Goal: Task Accomplishment & Management: Manage account settings

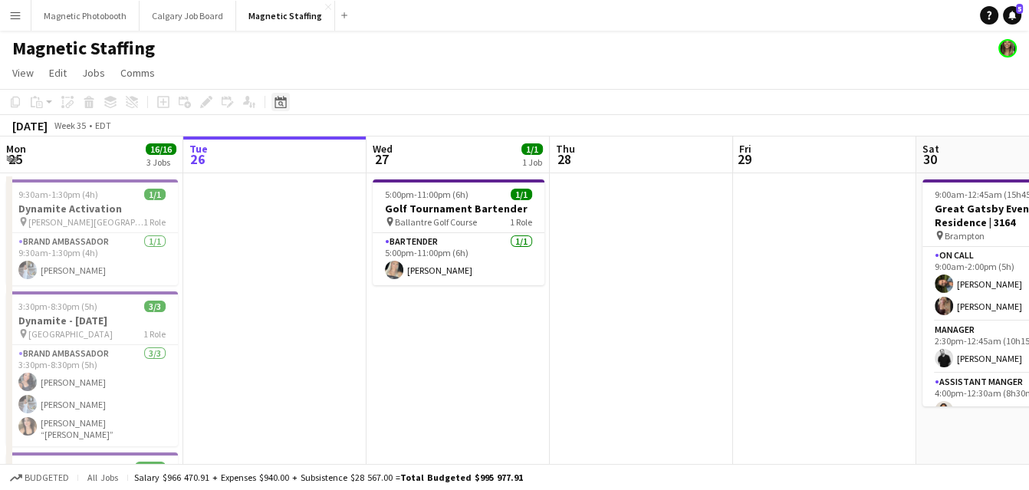
click at [271, 104] on div "Date picker [DATE] [DATE] [DATE] M [DATE] T [DATE] W [DATE] T [DATE] F [DATE] S…" at bounding box center [275, 102] width 35 height 18
click at [278, 105] on icon "Date picker" at bounding box center [281, 102] width 12 height 12
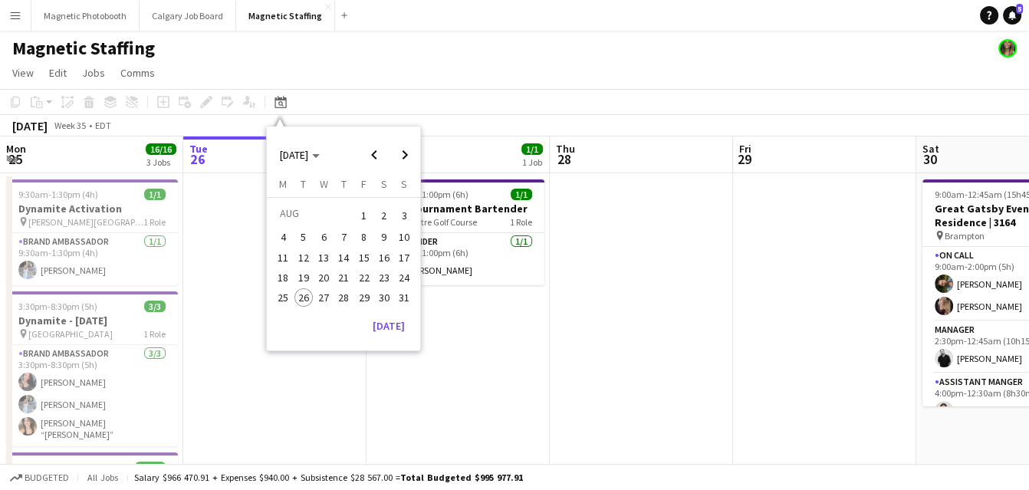
click at [346, 291] on span "28" at bounding box center [343, 297] width 18 height 18
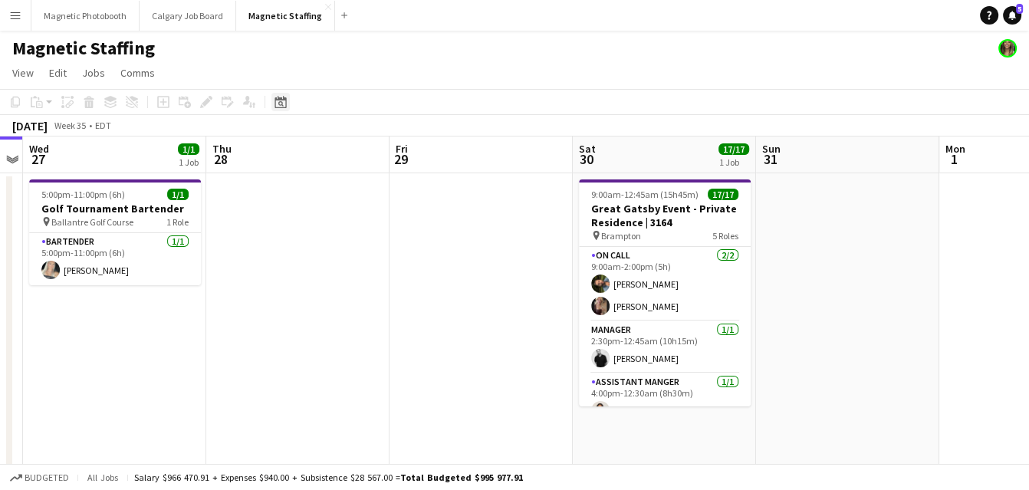
click at [281, 103] on icon "Date picker" at bounding box center [281, 102] width 12 height 12
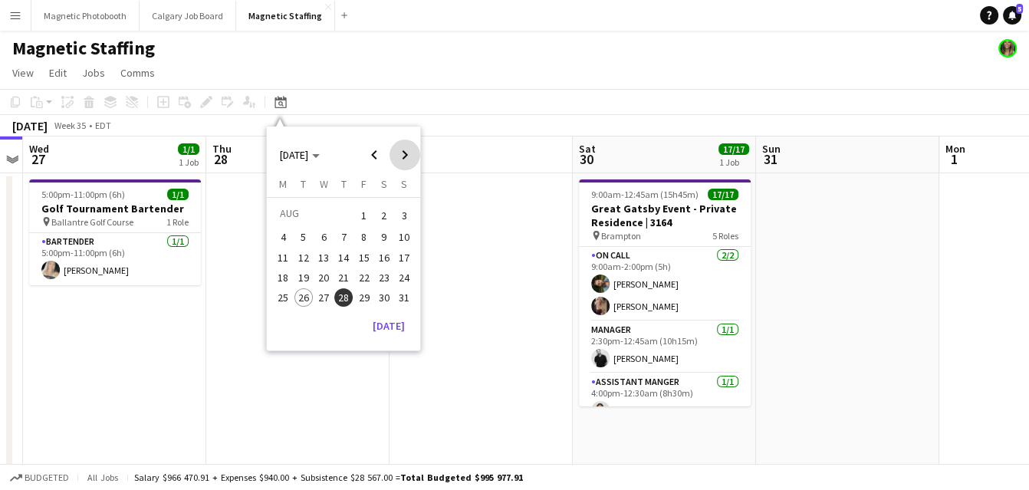
click at [410, 154] on span "Next month" at bounding box center [405, 155] width 31 height 31
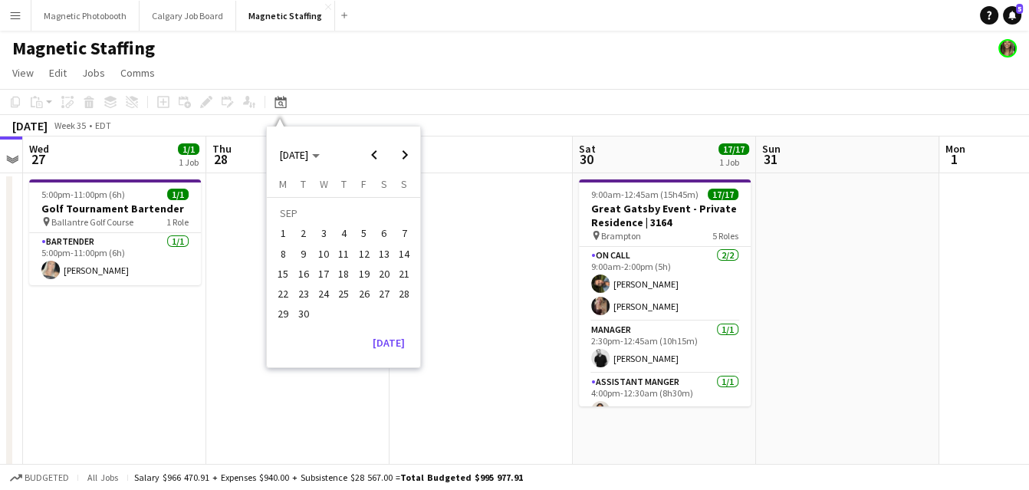
click at [403, 291] on span "28" at bounding box center [404, 293] width 18 height 18
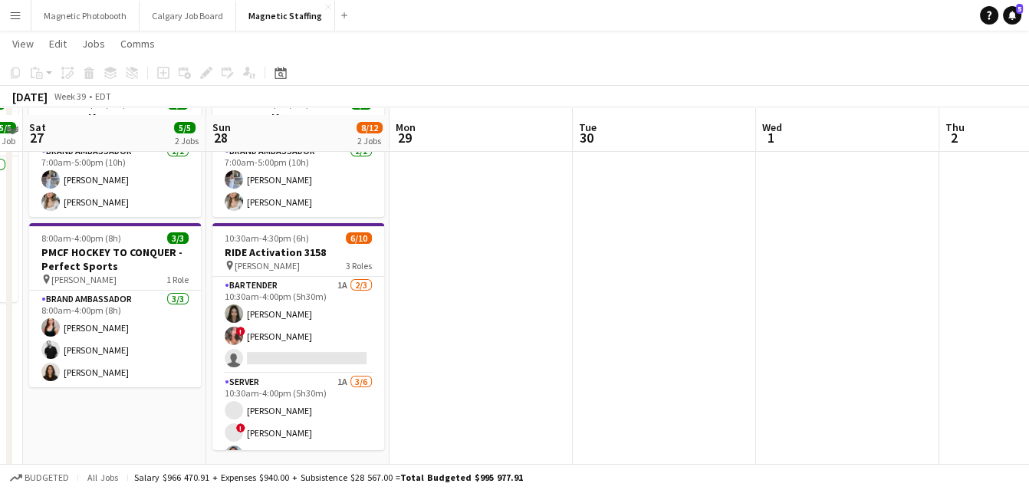
scroll to position [97, 0]
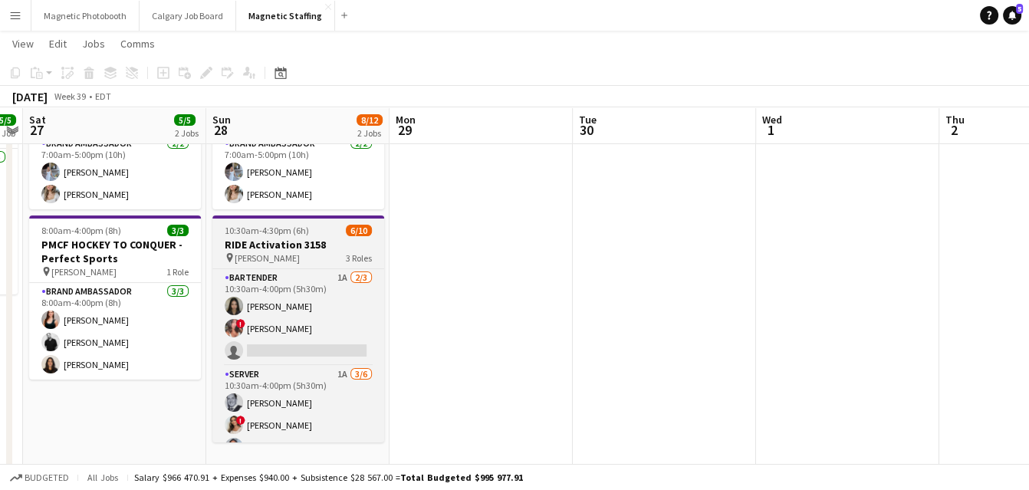
click at [262, 258] on span "[PERSON_NAME]" at bounding box center [267, 258] width 65 height 12
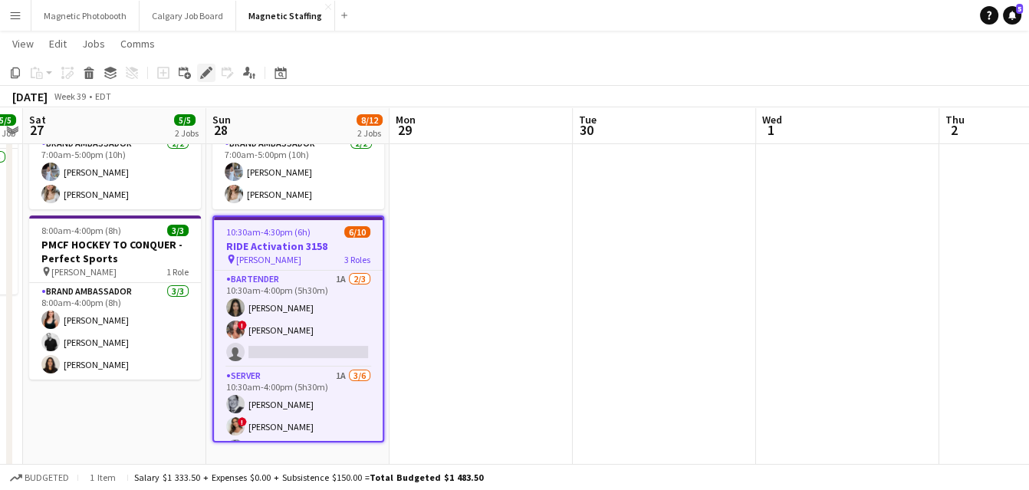
click at [200, 72] on icon "Edit" at bounding box center [206, 73] width 12 height 12
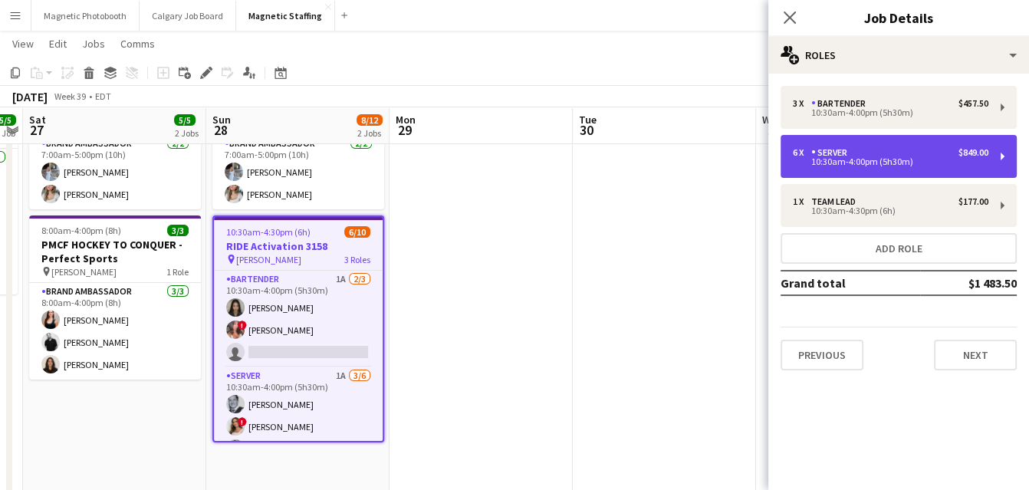
click at [858, 163] on div "10:30am-4:00pm (5h30m)" at bounding box center [891, 162] width 196 height 8
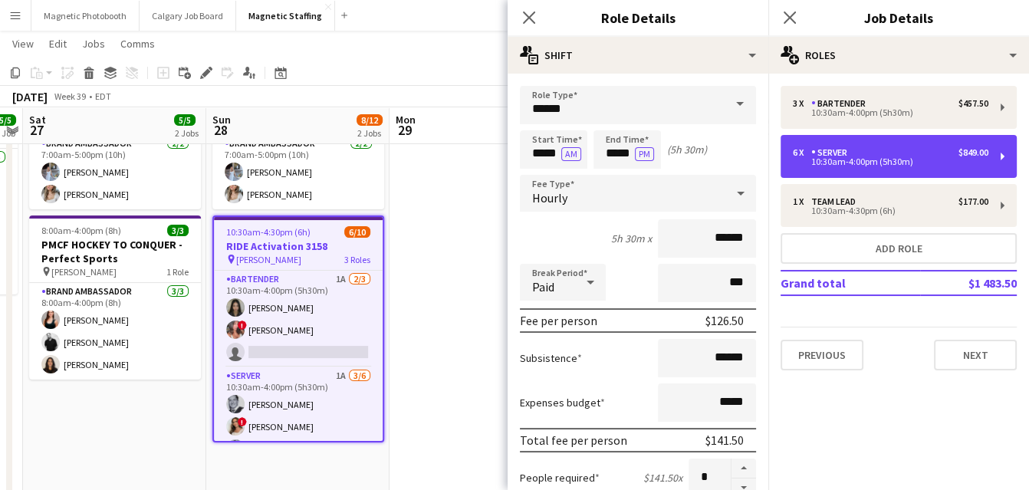
scroll to position [461, 0]
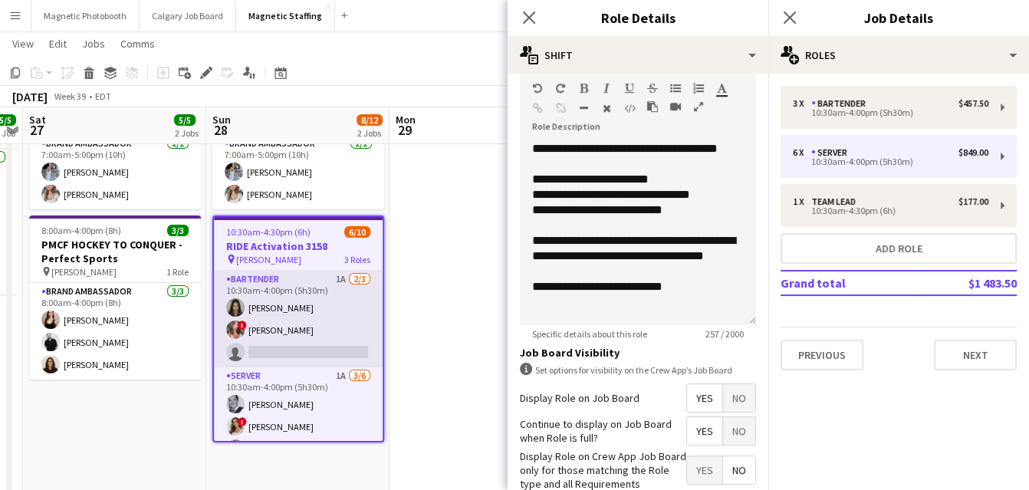
click at [327, 305] on app-card-role "Bartender 1A [DATE] 10:30am-4:00pm (5h30m) [PERSON_NAME] ! [PERSON_NAME] single…" at bounding box center [298, 319] width 169 height 97
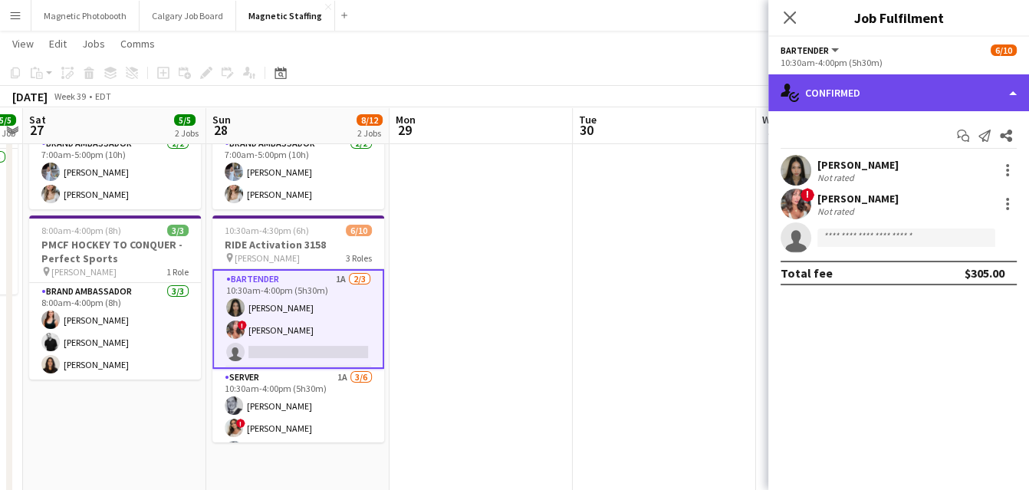
click at [932, 81] on div "single-neutral-actions-check-2 Confirmed" at bounding box center [898, 92] width 261 height 37
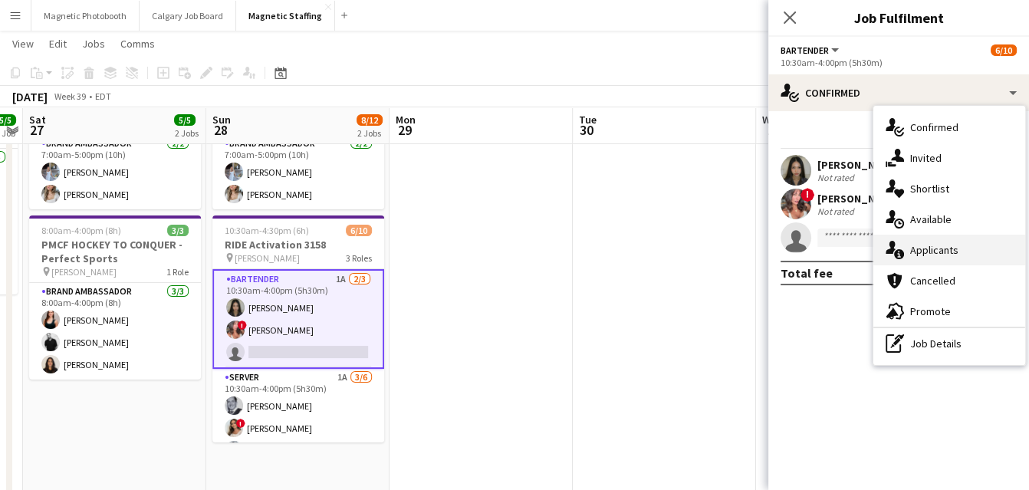
click at [919, 248] on div "single-neutral-actions-information Applicants" at bounding box center [949, 250] width 152 height 31
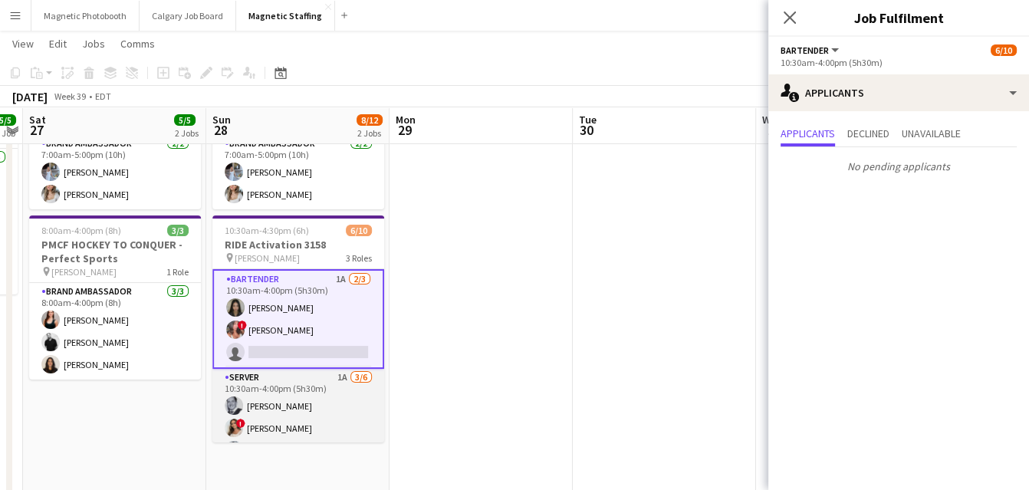
scroll to position [59, 0]
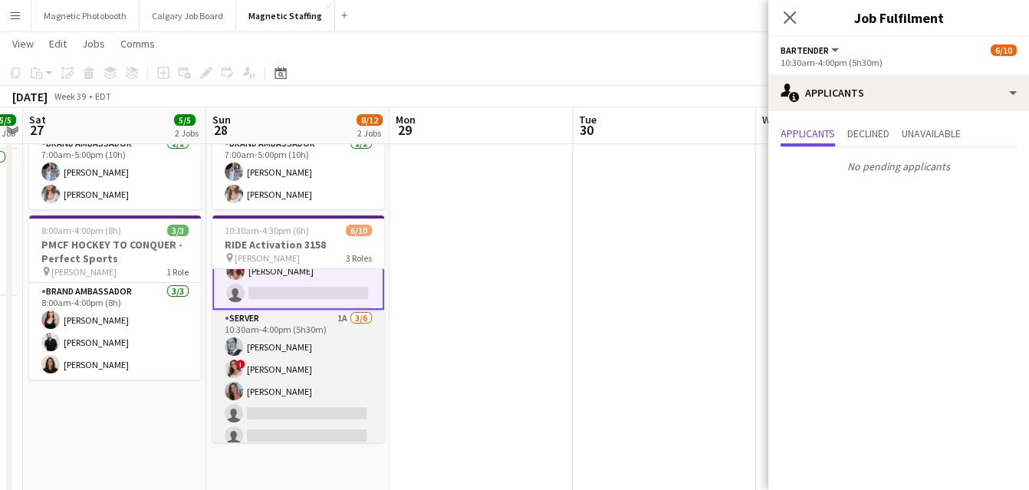
click at [280, 400] on app-card-role "Server 1A [DATE] 10:30am-4:00pm (5h30m) [PERSON_NAME] ! [PERSON_NAME] [PERSON_N…" at bounding box center [298, 391] width 172 height 163
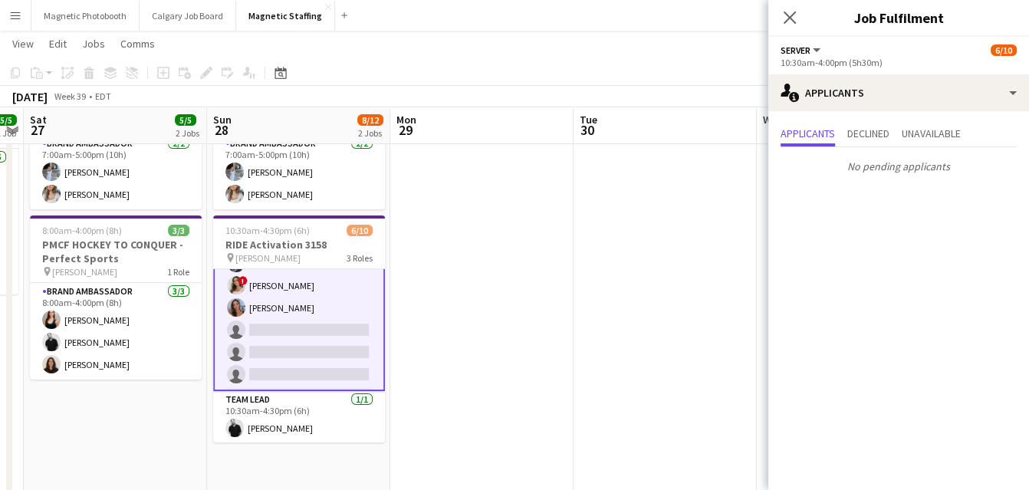
click at [291, 399] on app-card-role "Team Lead [DATE] 10:30am-4:30pm (6h) [PERSON_NAME]" at bounding box center [299, 417] width 172 height 52
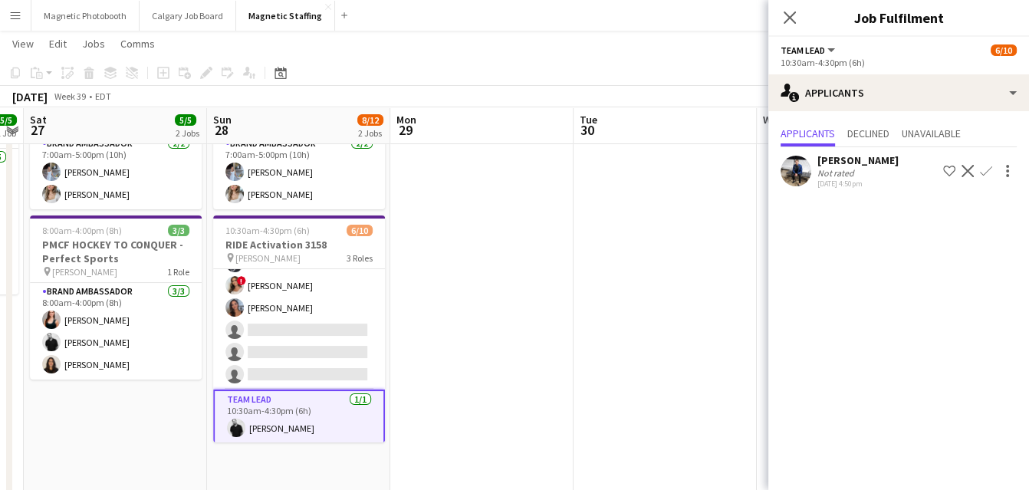
click at [975, 171] on button "Decline" at bounding box center [968, 171] width 18 height 18
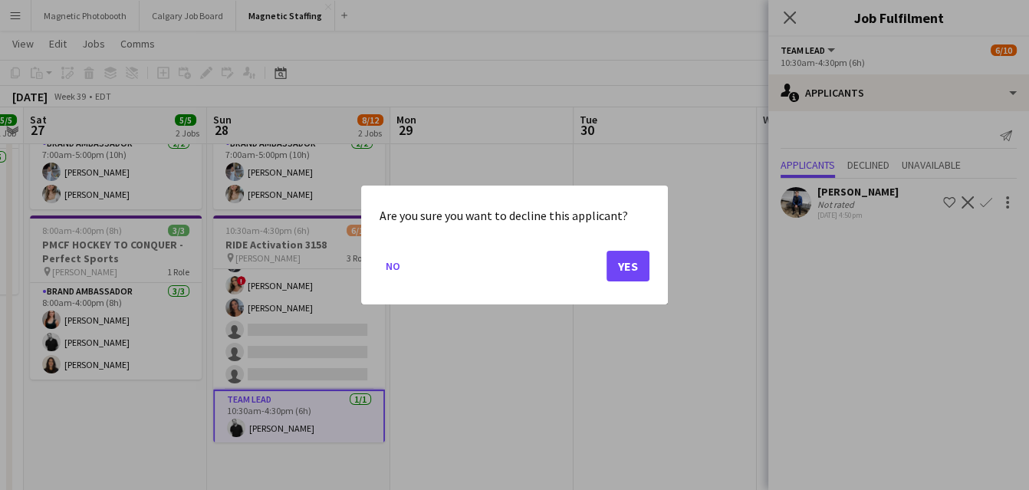
scroll to position [0, 0]
click at [630, 263] on button "Yes" at bounding box center [628, 266] width 43 height 31
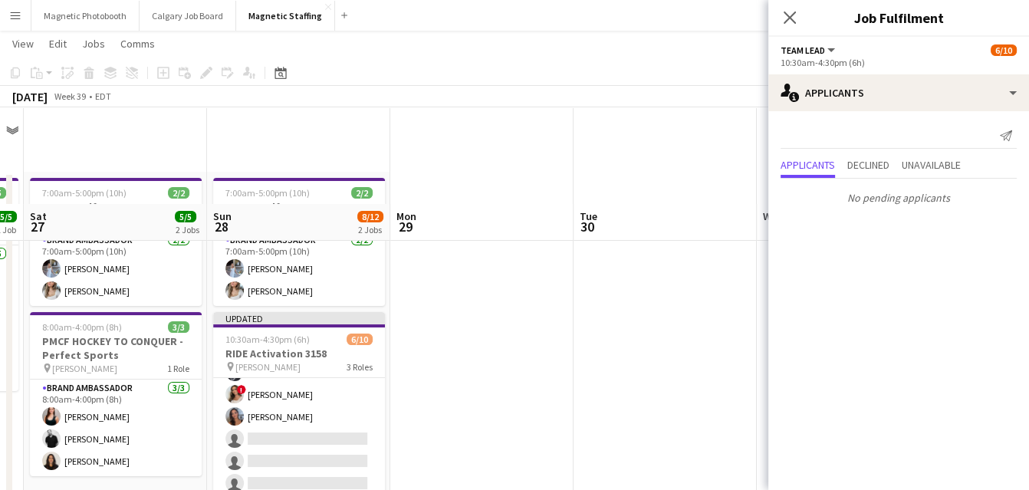
scroll to position [97, 0]
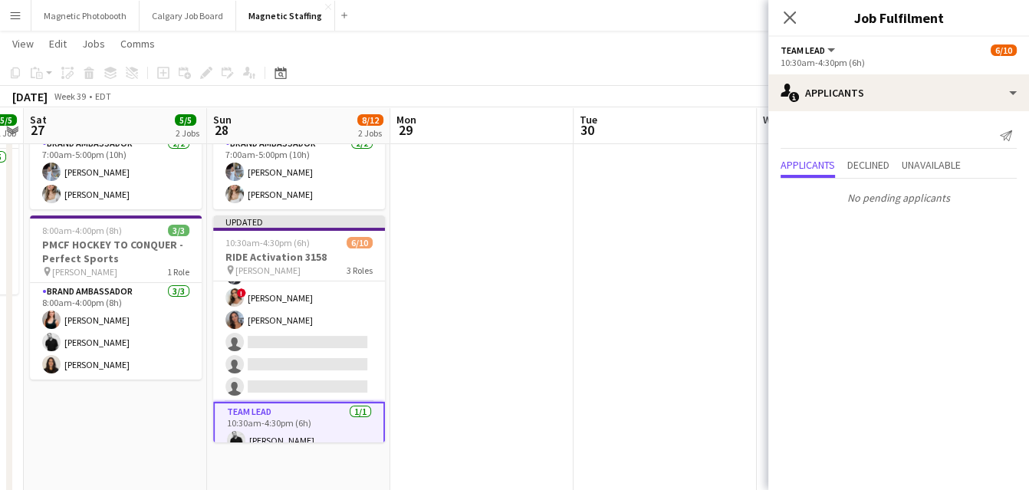
click at [630, 263] on app-date-cell at bounding box center [665, 398] width 183 height 646
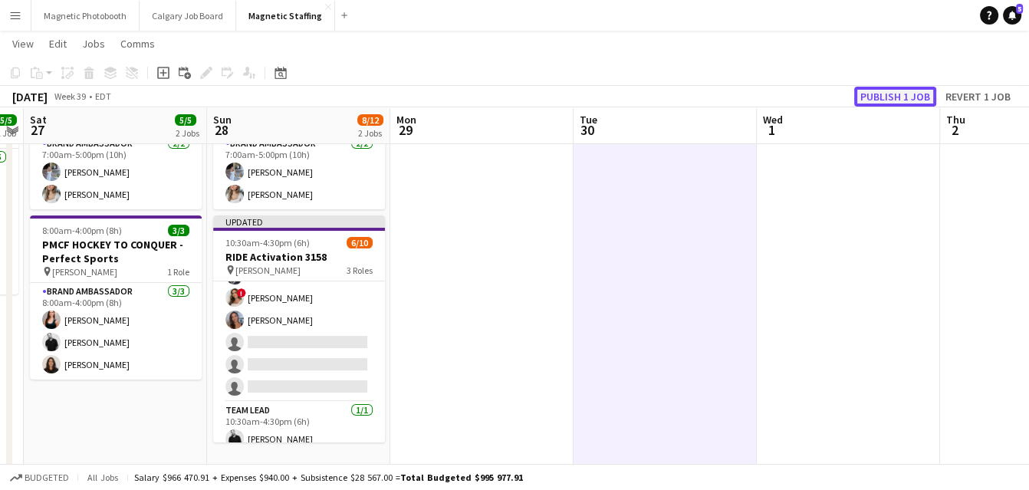
click at [916, 96] on button "Publish 1 job" at bounding box center [895, 97] width 82 height 20
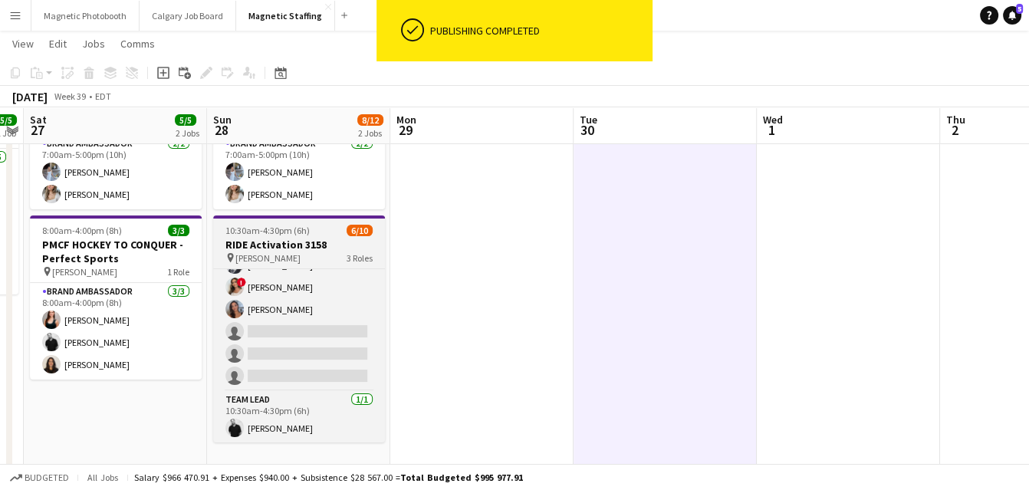
click at [271, 235] on span "10:30am-4:30pm (6h)" at bounding box center [267, 231] width 84 height 12
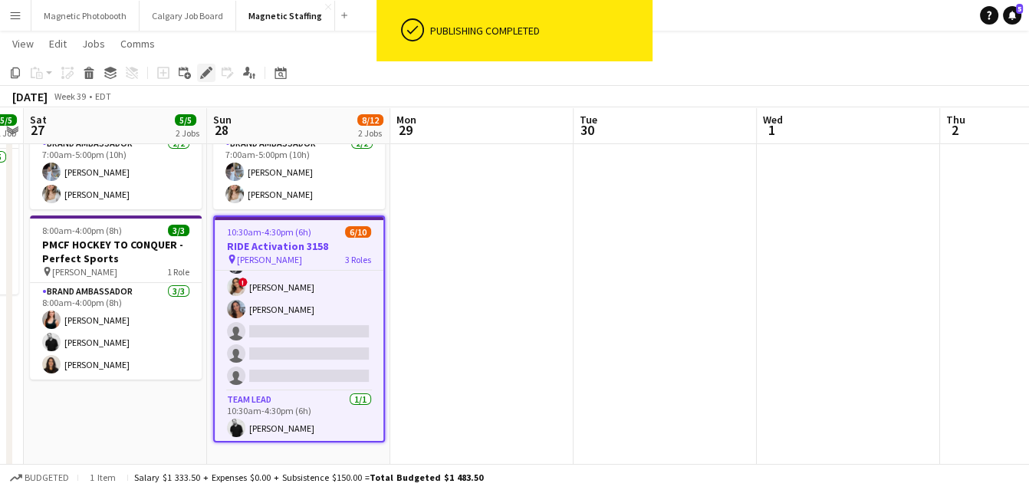
click at [208, 72] on icon at bounding box center [206, 73] width 8 height 8
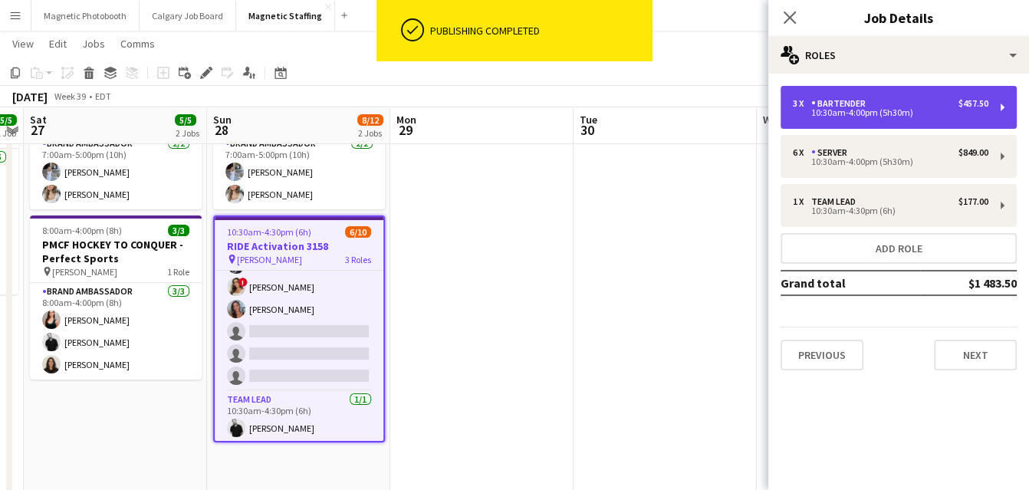
click at [920, 104] on div "3 x Bartender $457.50" at bounding box center [891, 103] width 196 height 11
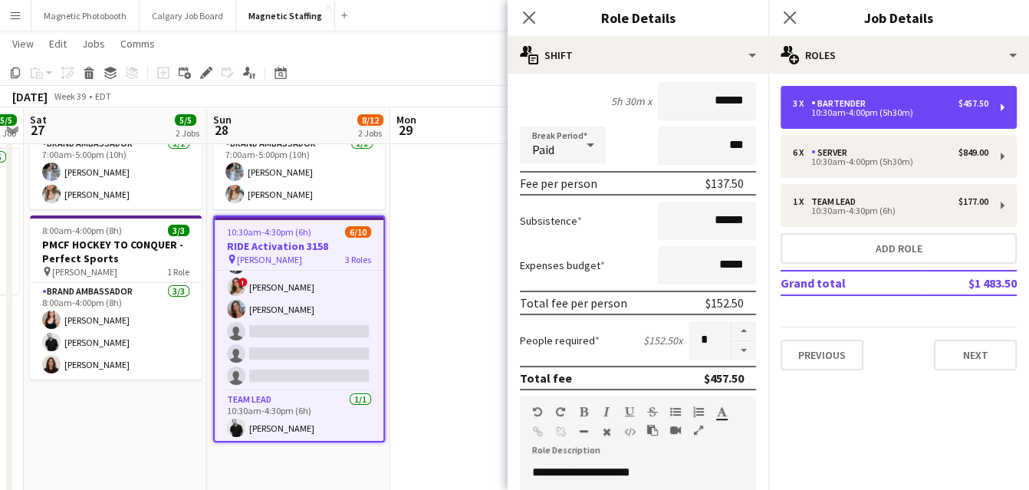
scroll to position [261, 0]
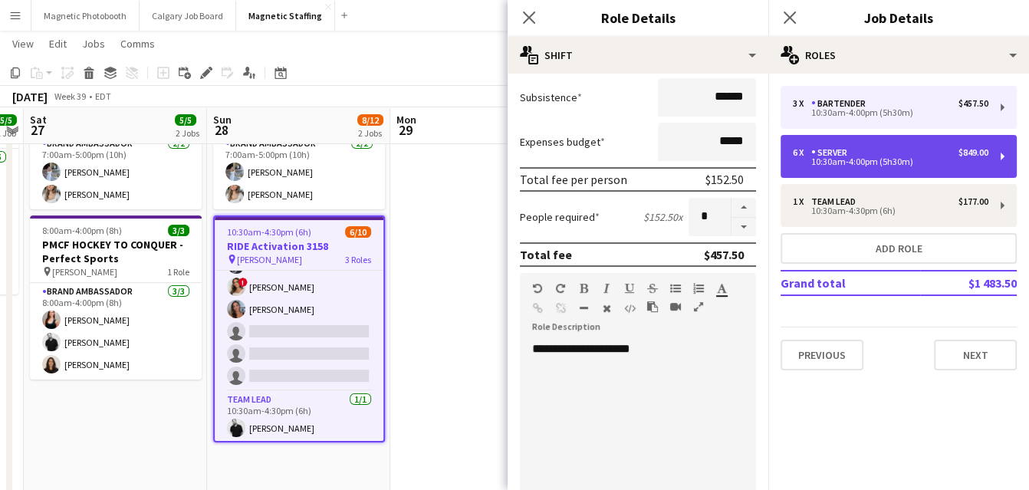
click at [858, 141] on div "6 x Server $849.00 10:30am-4:00pm (5h30m)" at bounding box center [899, 156] width 236 height 43
type input "******"
type input "*"
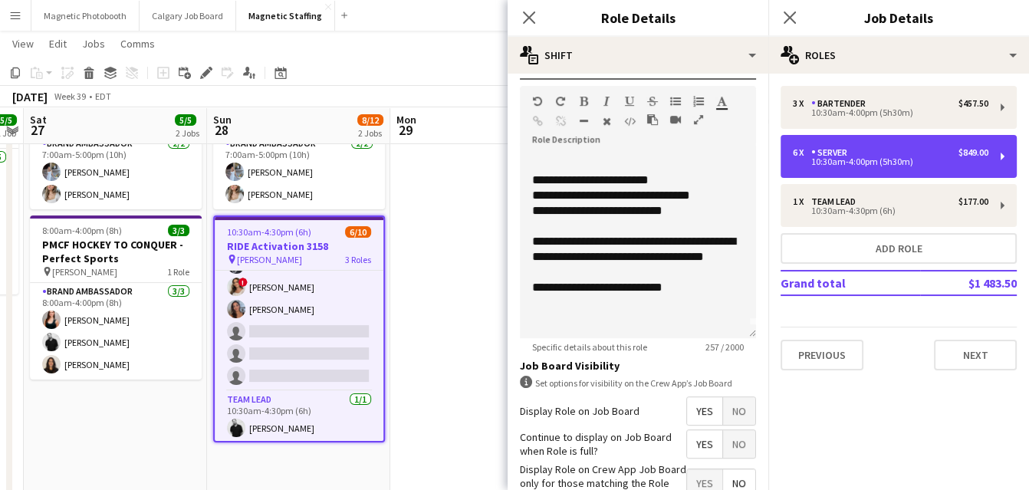
scroll to position [0, 0]
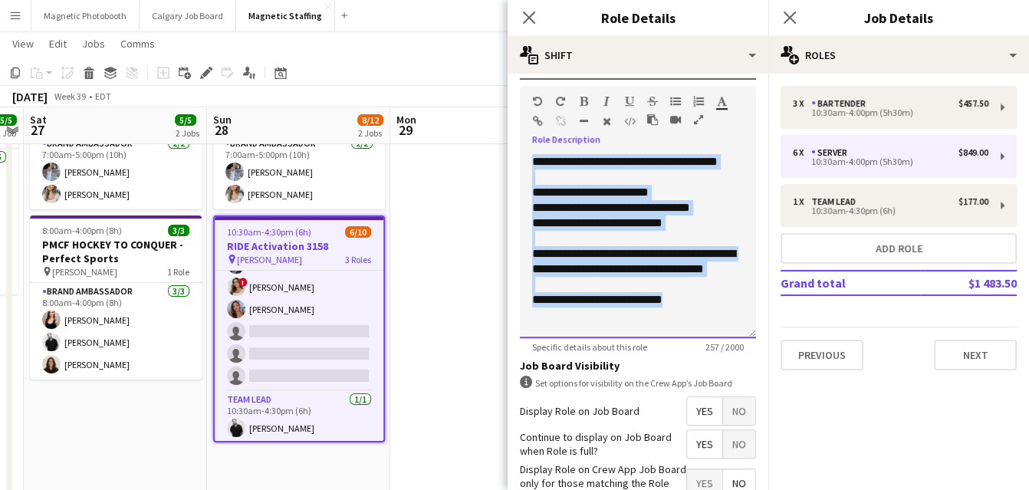
drag, startPoint x: 692, startPoint y: 313, endPoint x: 568, endPoint y: 120, distance: 228.7
click at [568, 120] on div "**********" at bounding box center [638, 212] width 236 height 252
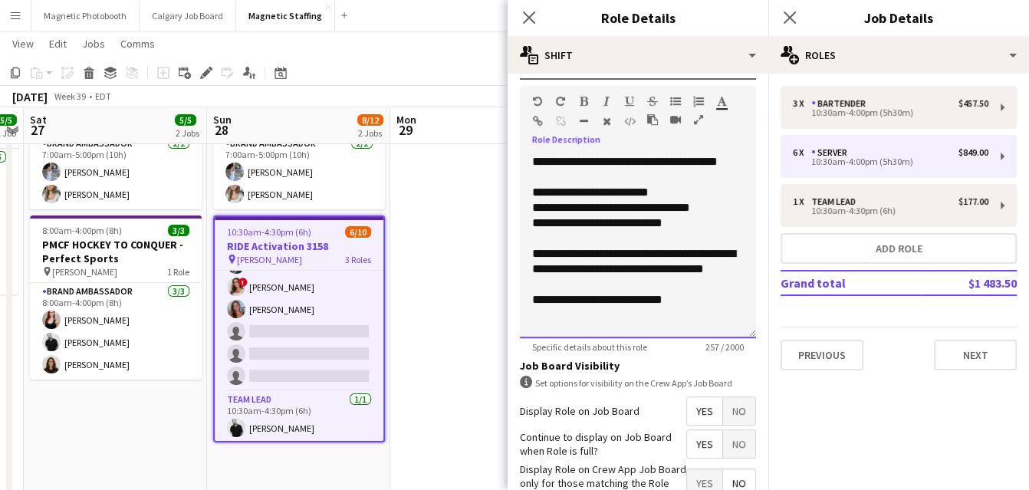
click at [590, 200] on div "**********" at bounding box center [638, 261] width 212 height 153
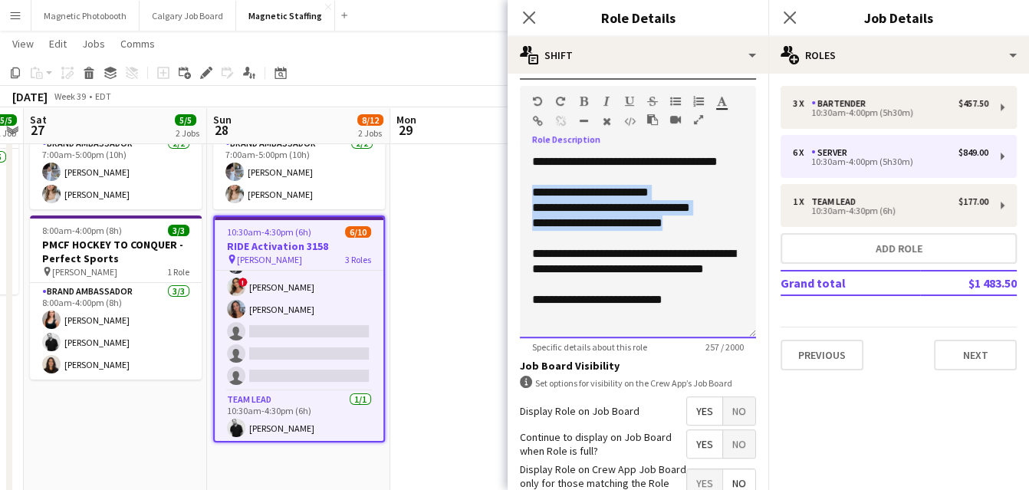
drag, startPoint x: 692, startPoint y: 237, endPoint x: 501, endPoint y: 207, distance: 194.0
click at [500, 205] on body "Menu Boards Boards Boards All jobs Status Workforce Workforce My Workforce Recr…" at bounding box center [514, 360] width 1029 height 915
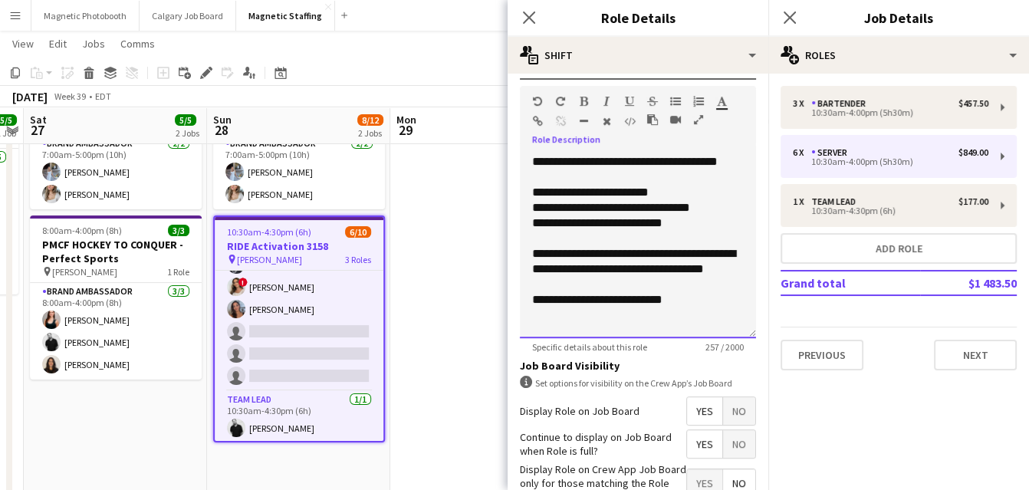
click at [556, 215] on div "**********" at bounding box center [638, 207] width 212 height 15
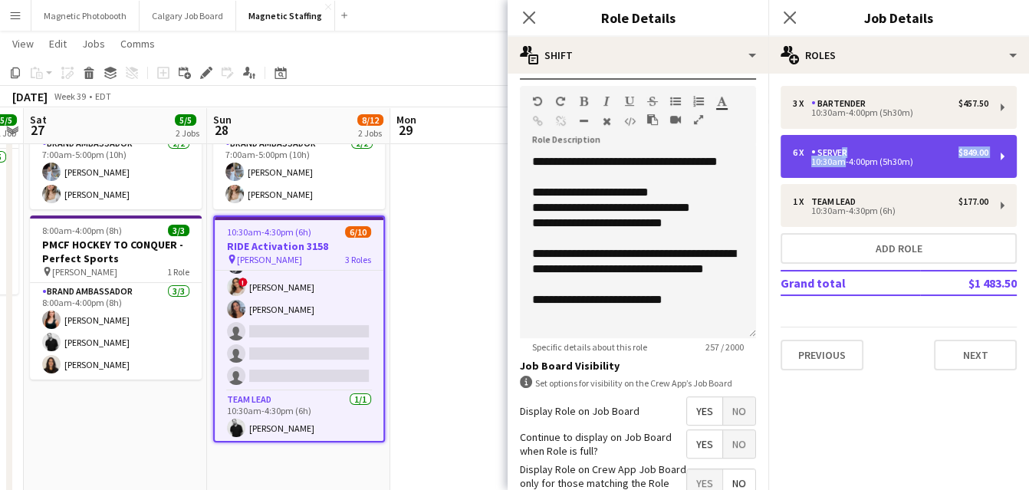
click at [837, 158] on div "6 x Server $849.00 10:30am-4:00pm (5h30m)" at bounding box center [891, 156] width 196 height 18
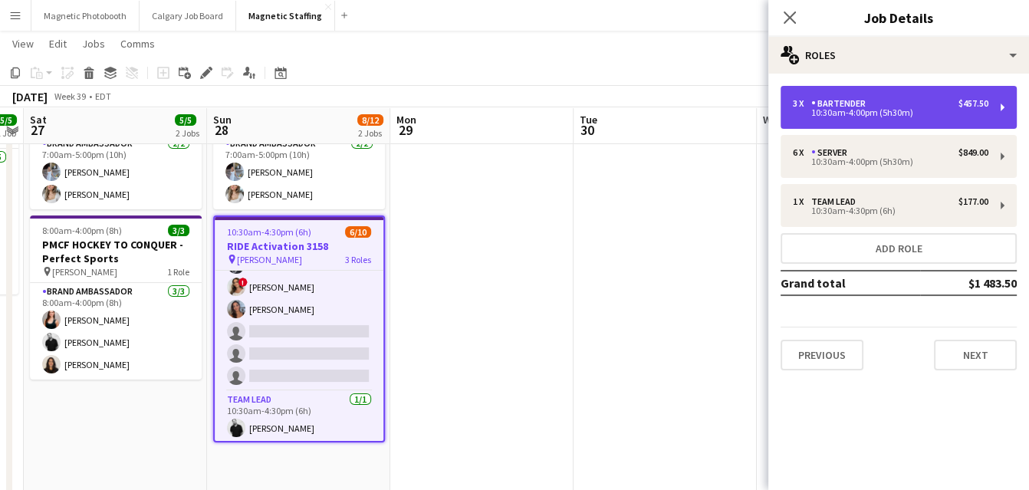
click at [849, 117] on div "10:30am-4:00pm (5h30m)" at bounding box center [891, 113] width 196 height 8
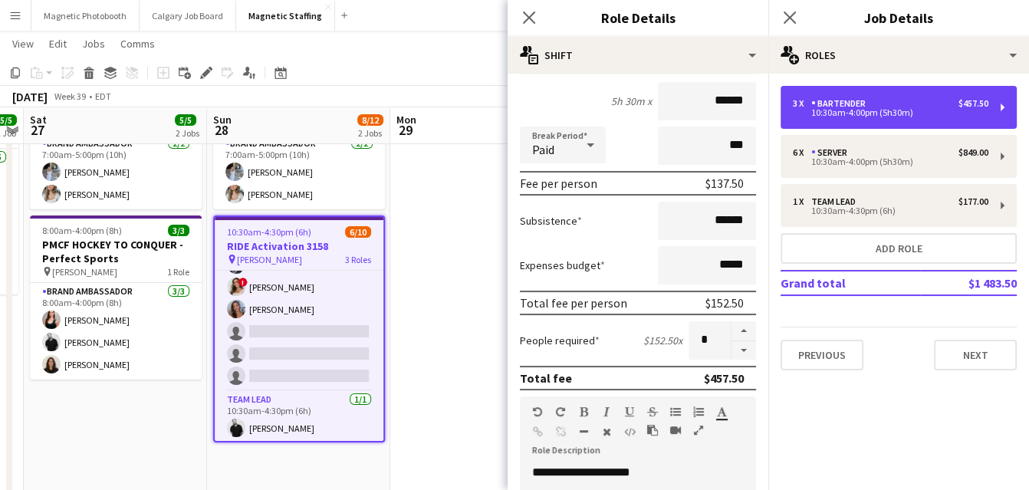
scroll to position [276, 0]
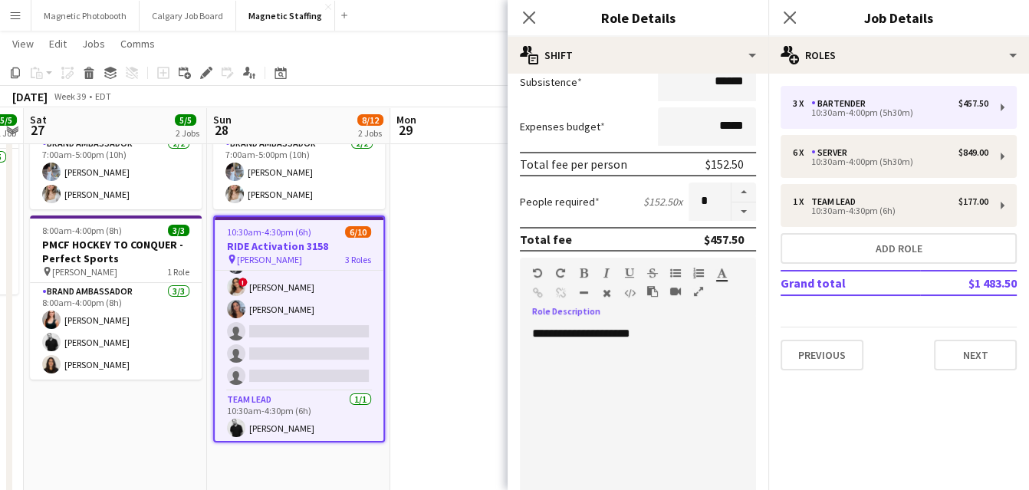
click at [662, 330] on div "**********" at bounding box center [638, 418] width 236 height 184
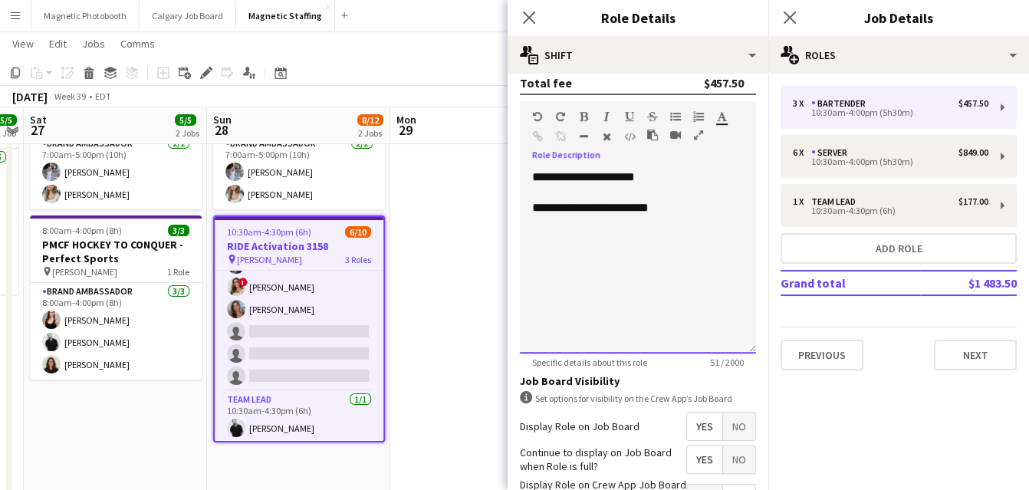
scroll to position [546, 0]
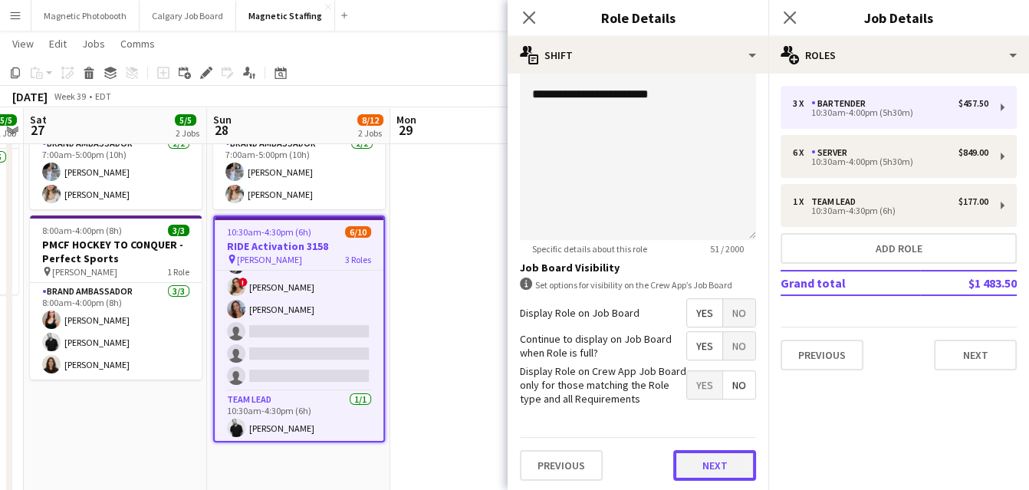
click at [701, 455] on button "Next" at bounding box center [714, 465] width 83 height 31
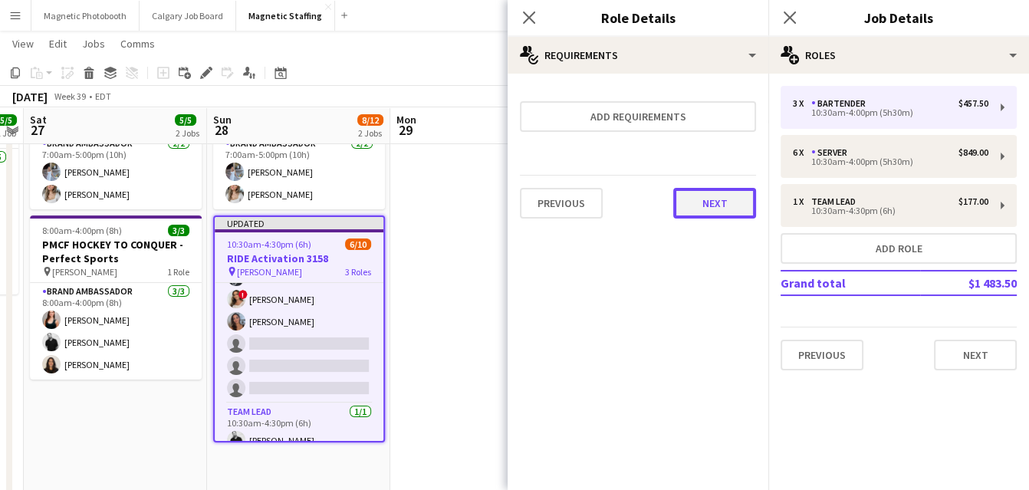
click at [709, 194] on button "Next" at bounding box center [714, 203] width 83 height 31
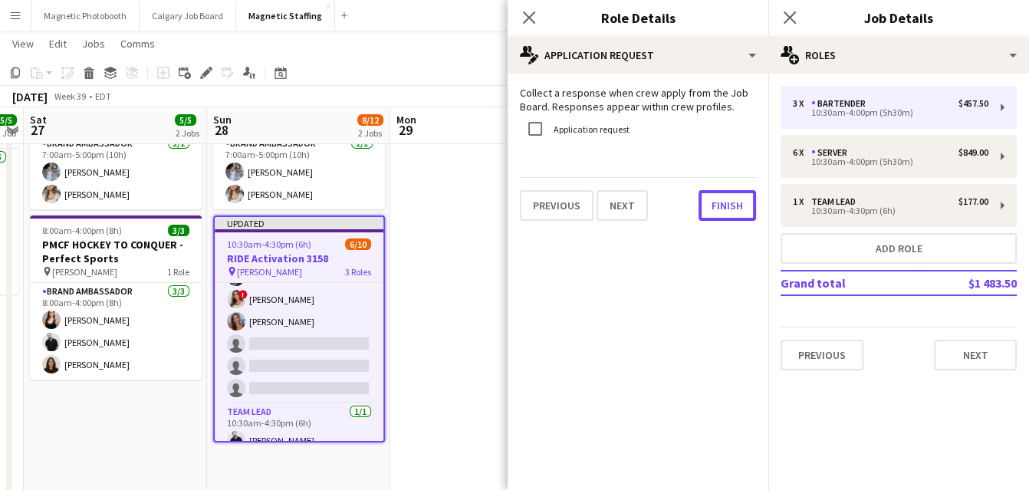
click at [709, 194] on button "Finish" at bounding box center [728, 205] width 58 height 31
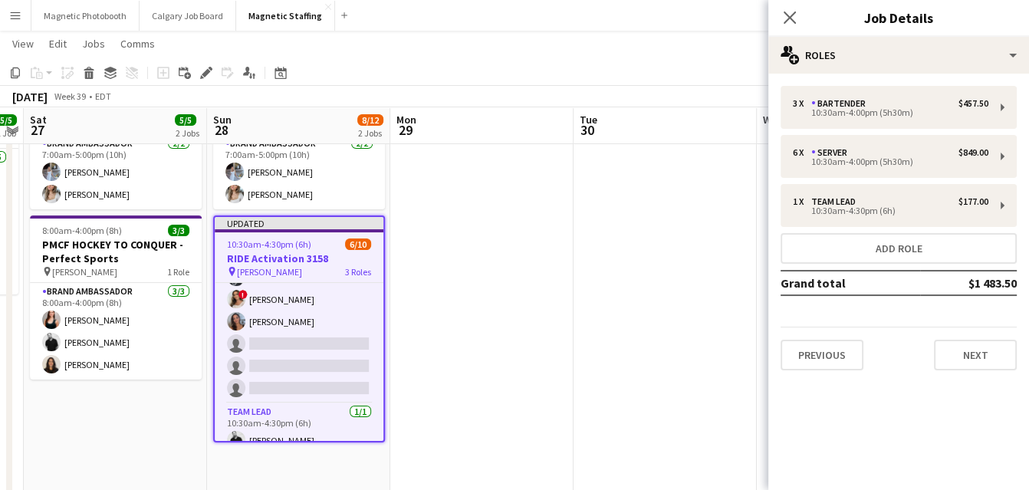
click at [526, 252] on app-date-cell at bounding box center [481, 398] width 183 height 646
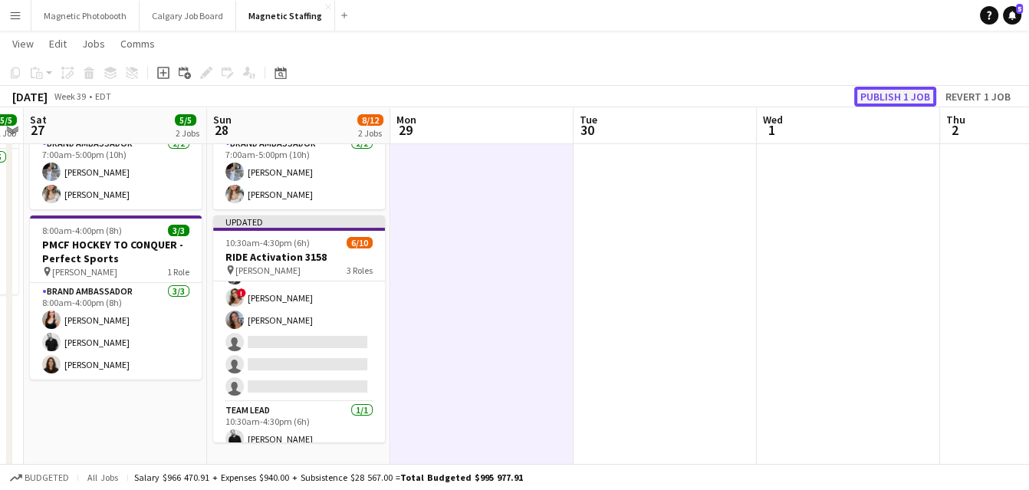
click at [863, 101] on button "Publish 1 job" at bounding box center [895, 97] width 82 height 20
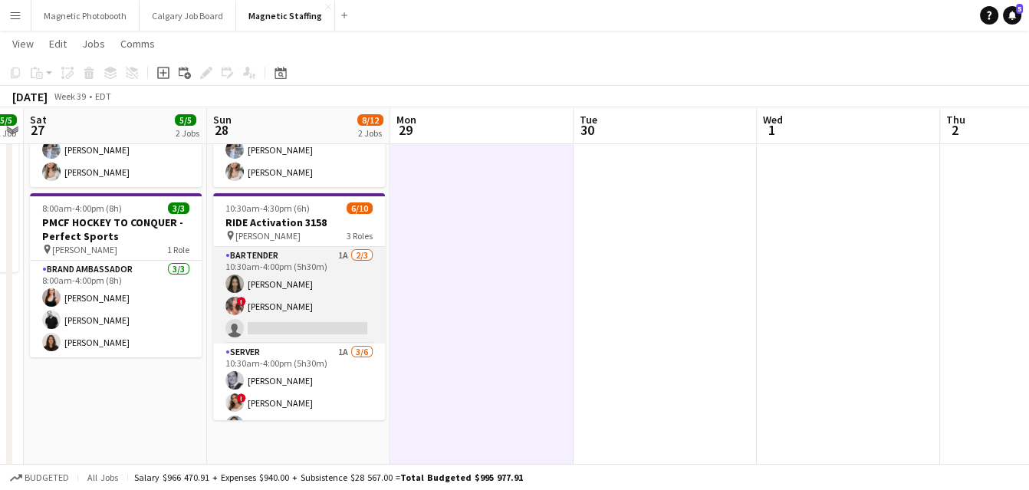
scroll to position [138, 0]
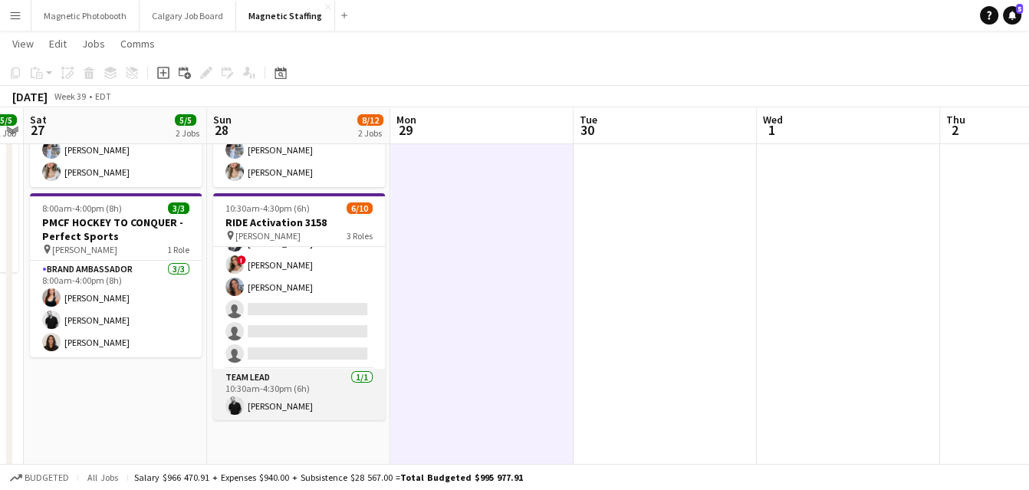
click at [295, 372] on app-card-role "Team Lead [DATE] 10:30am-4:30pm (6h) [PERSON_NAME]" at bounding box center [299, 395] width 172 height 52
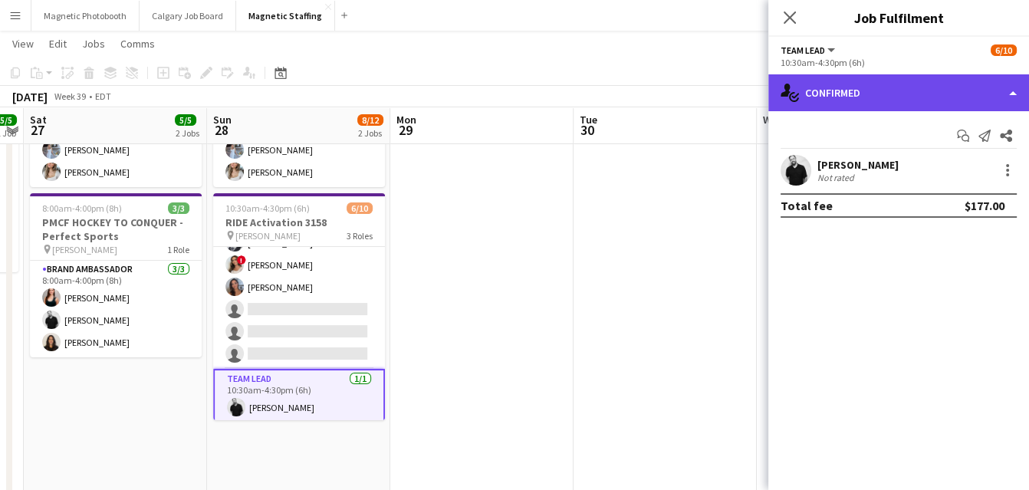
click at [914, 82] on div "single-neutral-actions-check-2 Confirmed" at bounding box center [898, 92] width 261 height 37
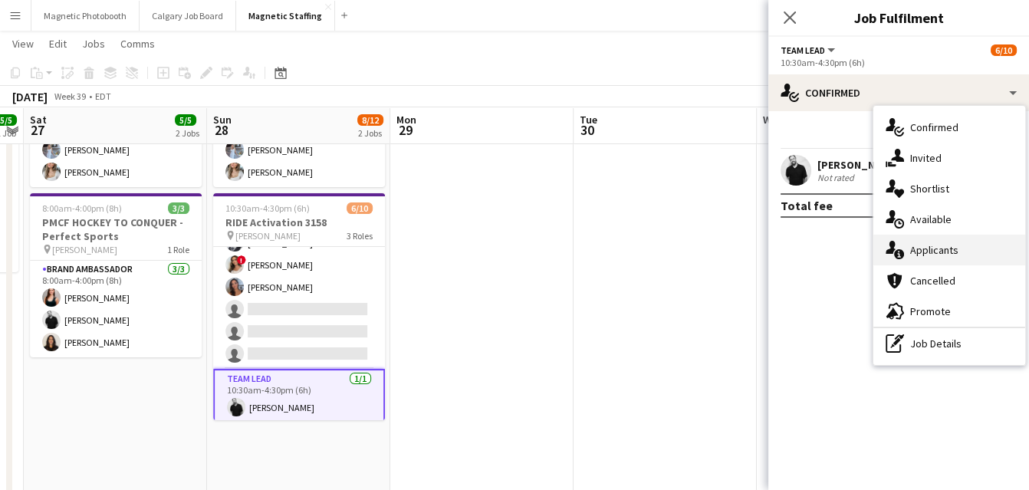
click at [926, 242] on div "single-neutral-actions-information Applicants" at bounding box center [949, 250] width 152 height 31
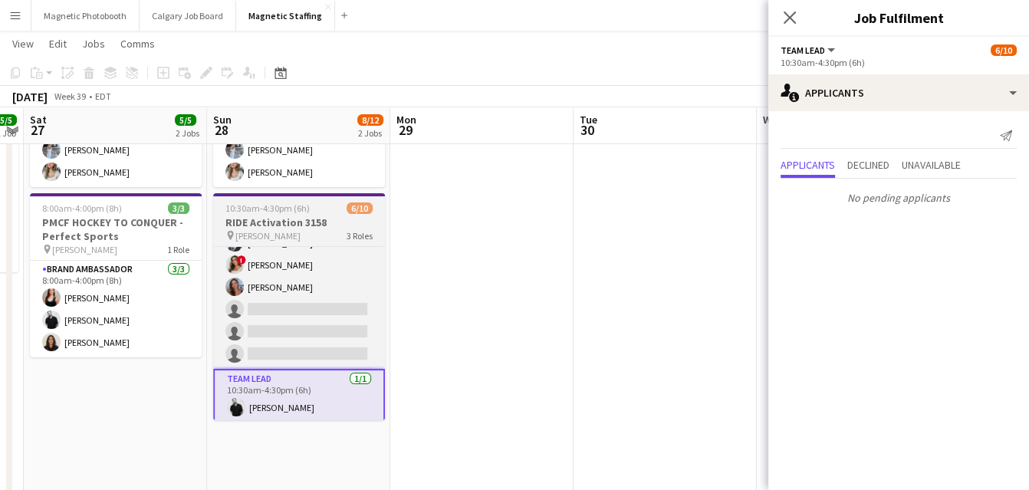
click at [294, 213] on app-job-card "10:30am-4:30pm (6h) 6/10 RIDE Activation 3158 pin [PERSON_NAME] 3 Roles Bartend…" at bounding box center [299, 306] width 172 height 227
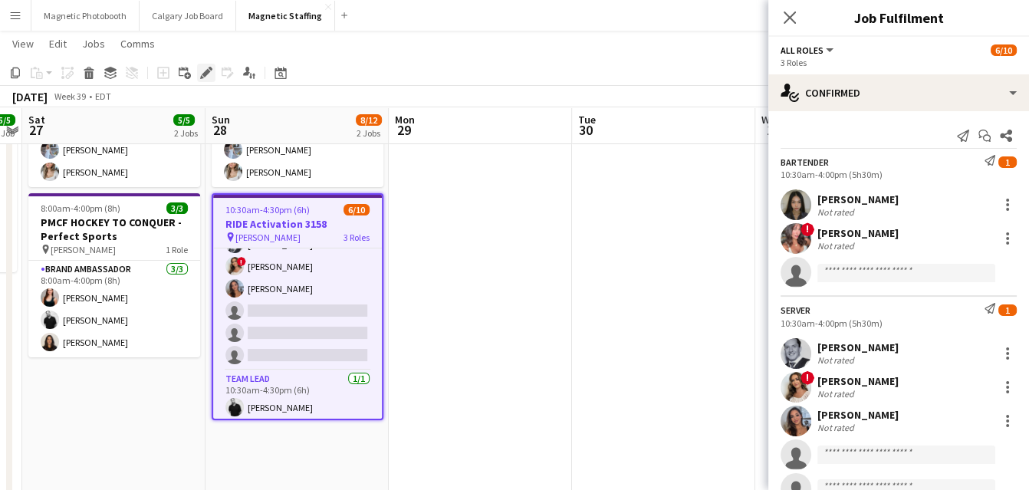
click at [206, 72] on icon at bounding box center [206, 73] width 8 height 8
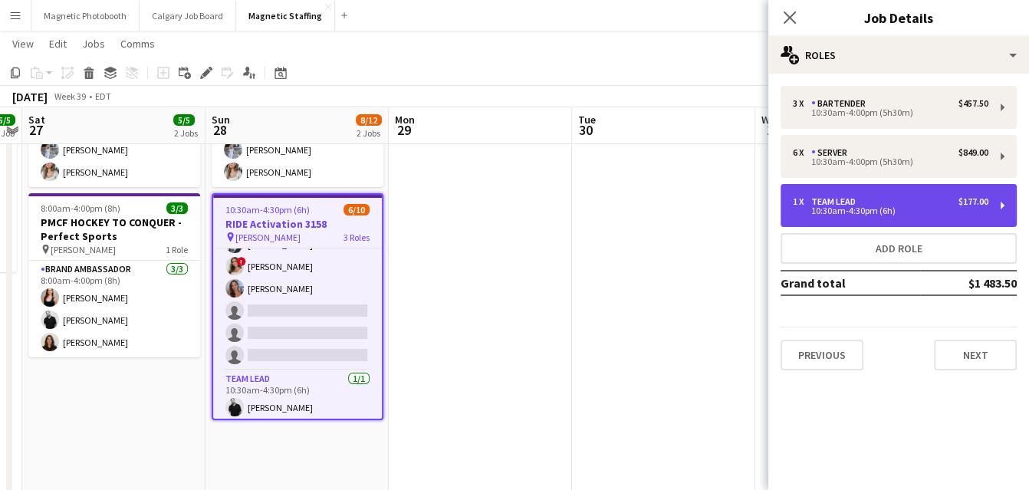
click at [863, 217] on div "1 x Team Lead $177.00 10:30am-4:30pm (6h)" at bounding box center [899, 205] width 236 height 43
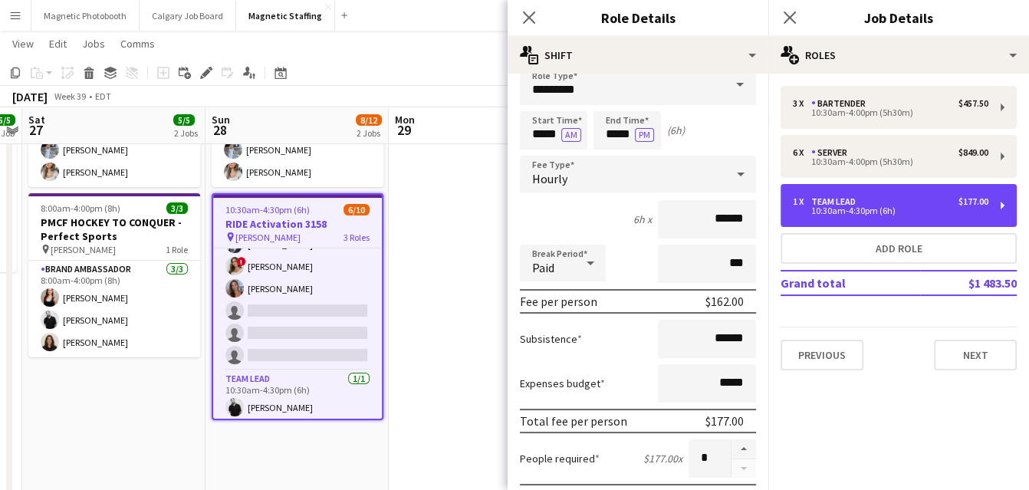
scroll to position [0, 0]
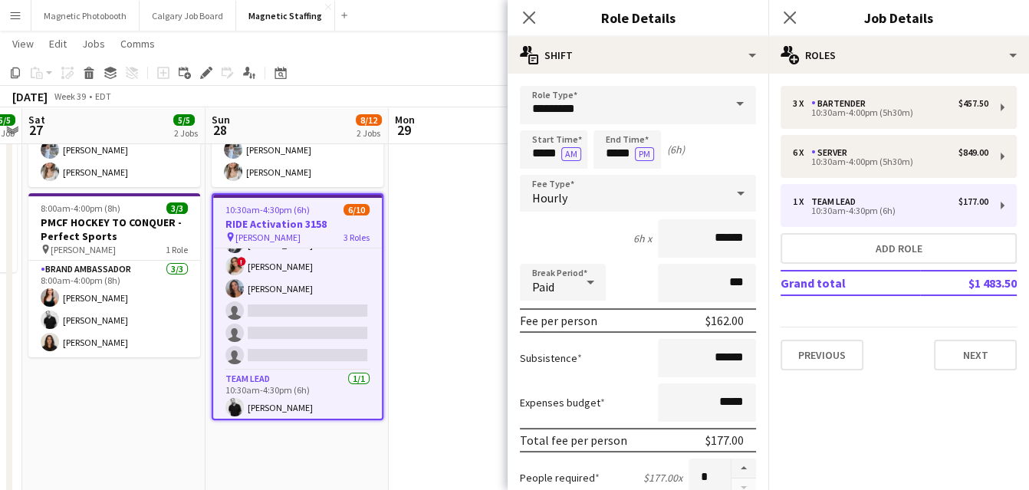
click at [459, 322] on app-date-cell at bounding box center [480, 376] width 183 height 646
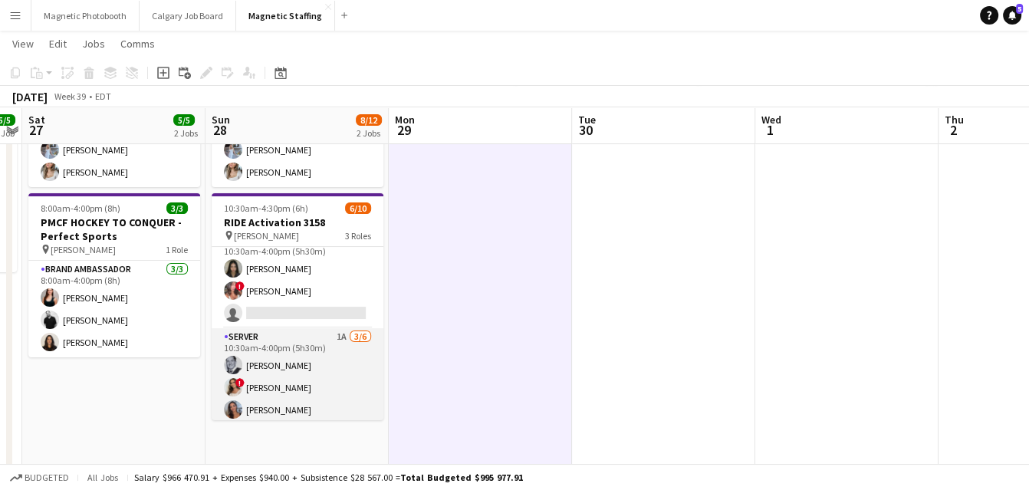
click at [346, 303] on app-card-role "Bartender 1A [DATE] 10:30am-4:00pm (5h30m) [PERSON_NAME] ! [PERSON_NAME] single…" at bounding box center [298, 280] width 172 height 97
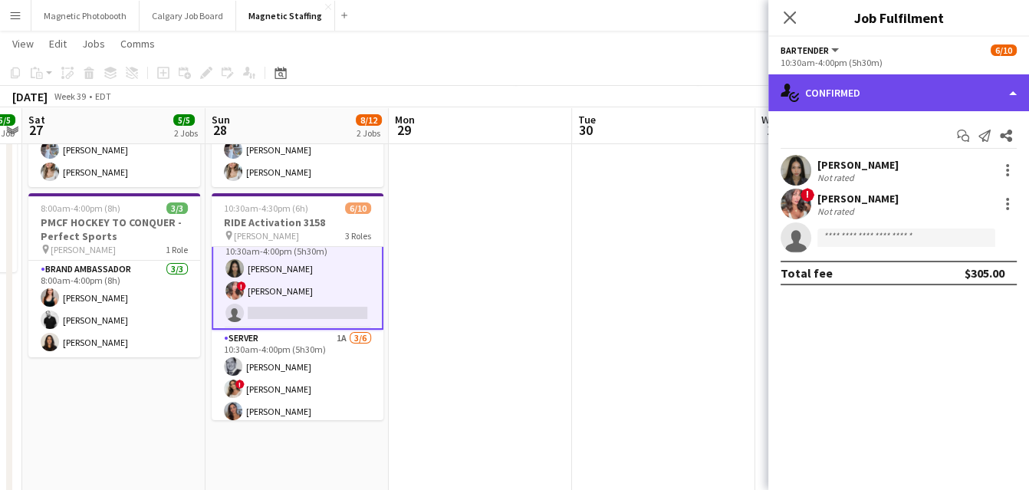
click at [926, 93] on div "single-neutral-actions-check-2 Confirmed" at bounding box center [898, 92] width 261 height 37
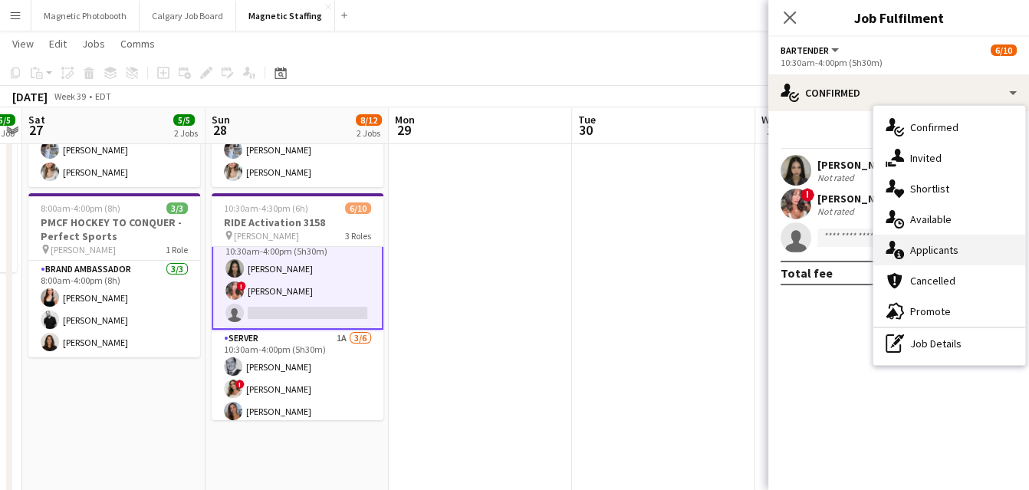
click at [908, 249] on div "single-neutral-actions-information Applicants" at bounding box center [949, 250] width 152 height 31
